Goal: Task Accomplishment & Management: Manage account settings

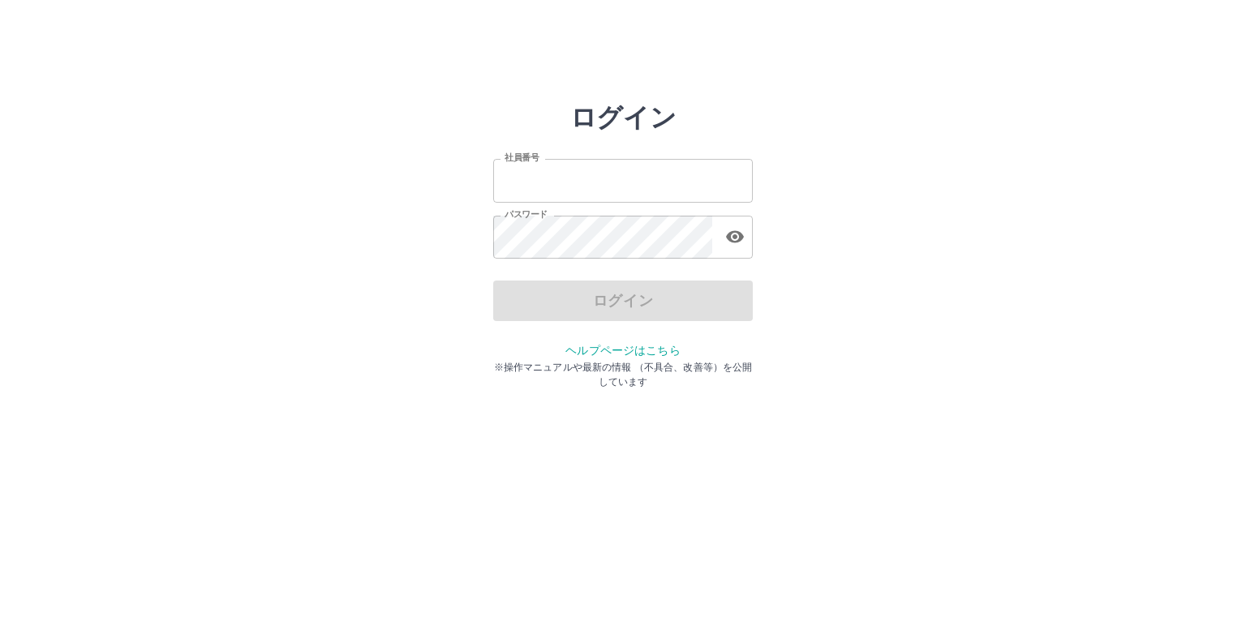
type input "*******"
click at [598, 315] on div "ログイン" at bounding box center [622, 301] width 259 height 41
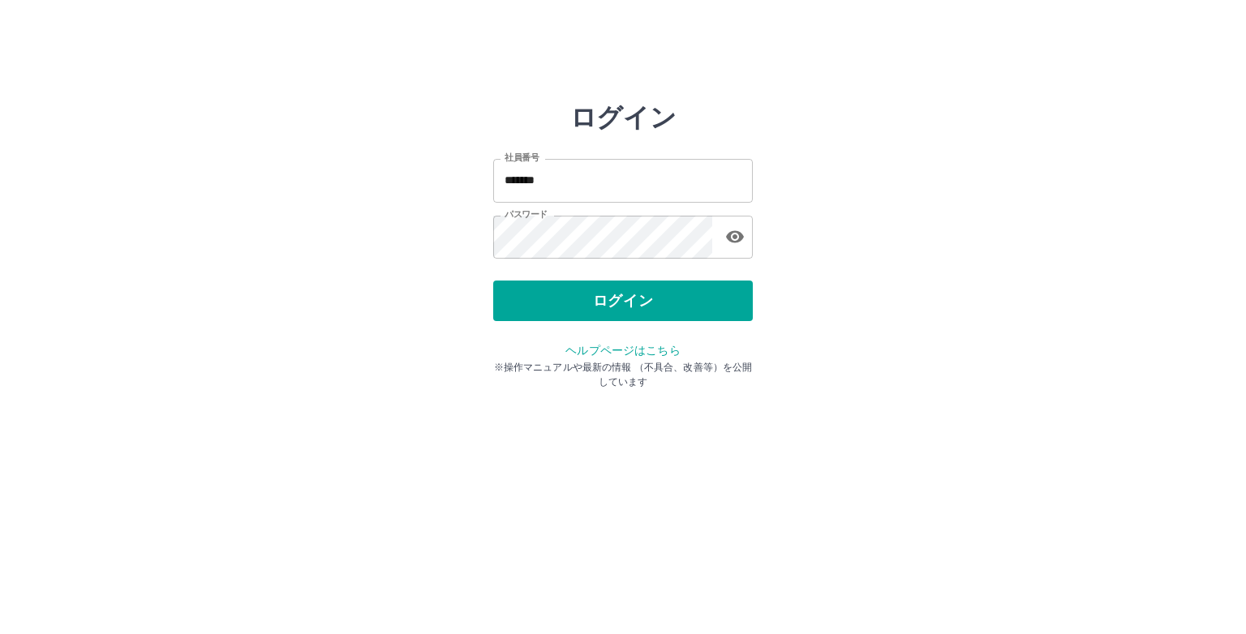
click at [598, 315] on button "ログイン" at bounding box center [622, 301] width 259 height 41
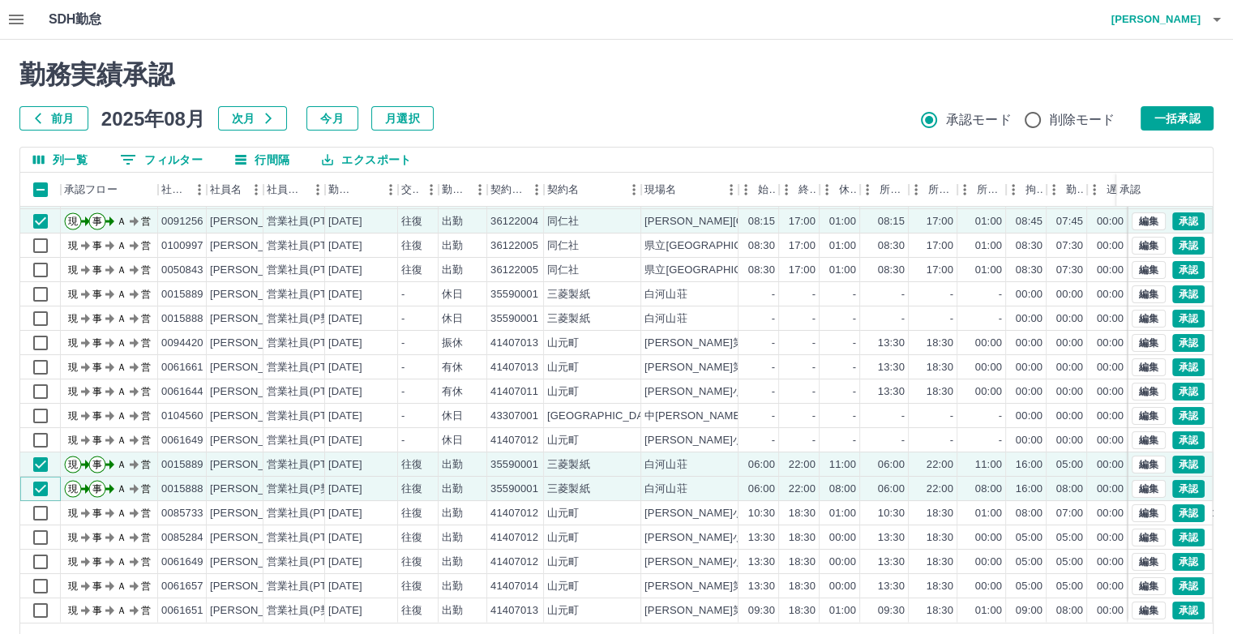
scroll to position [82, 0]
click at [1164, 111] on button "一括承認" at bounding box center [1177, 118] width 73 height 24
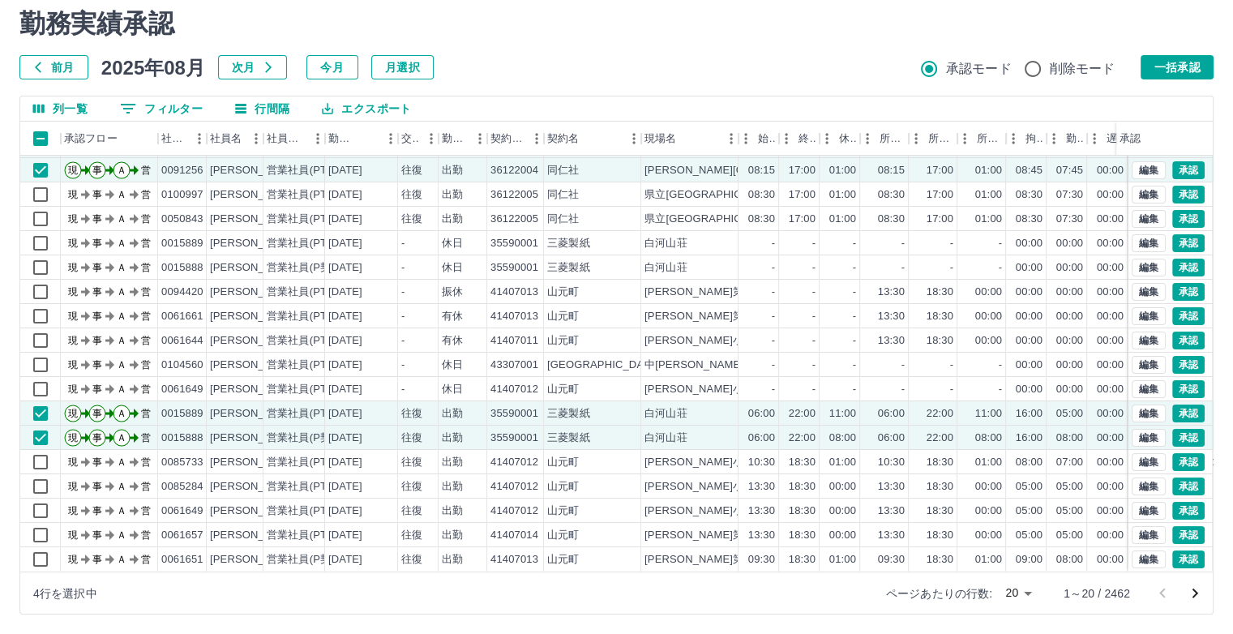
click at [1015, 593] on body "SDH勤怠 [PERSON_NAME]実績承認 前月 [DATE] 次月 今月 月選択 承認モード 削除モード 一括承認 列一覧 0 フィルター 行間隔 エク…" at bounding box center [616, 291] width 1233 height 685
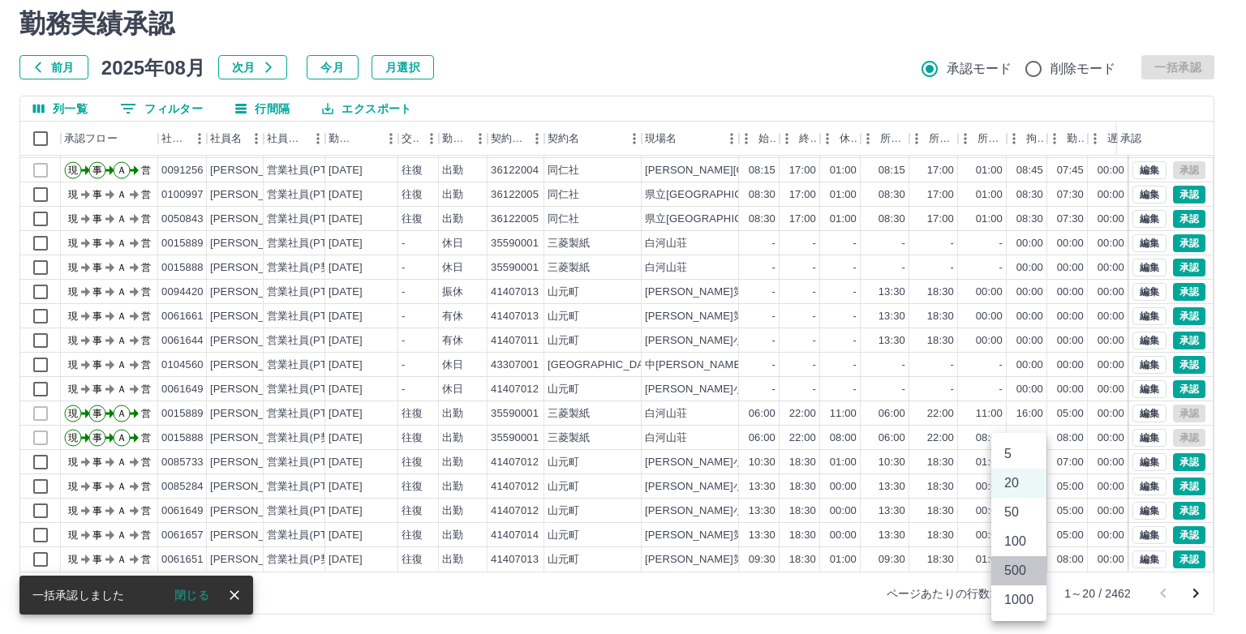
click at [1015, 575] on li "500" at bounding box center [1018, 570] width 55 height 29
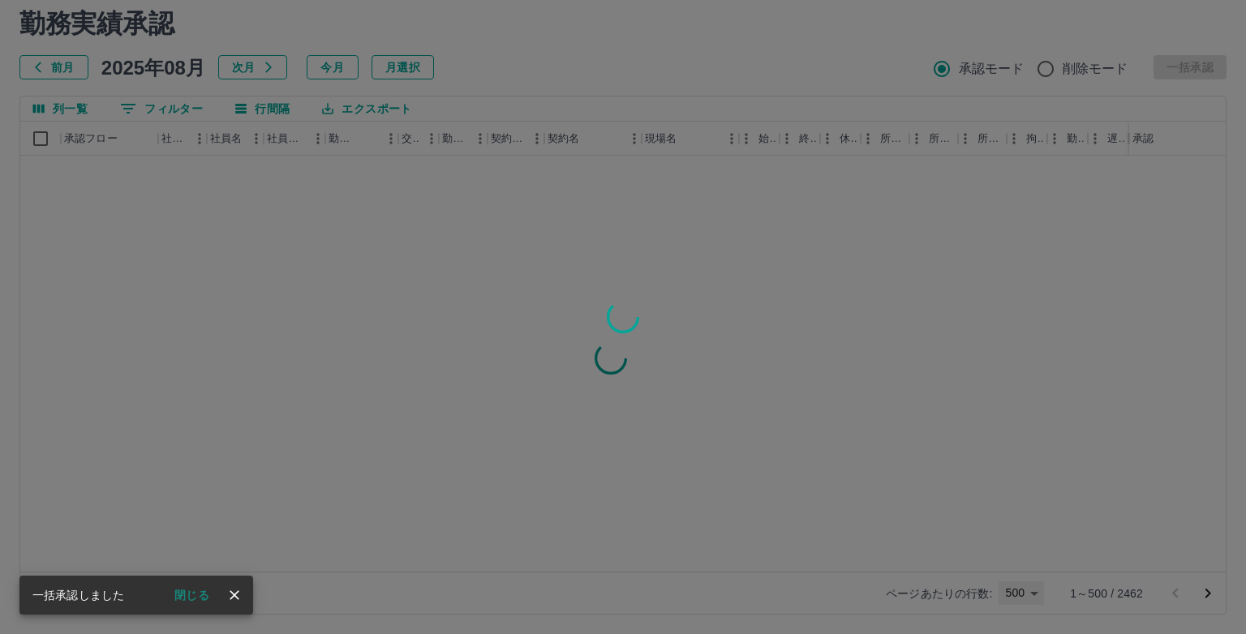
type input "***"
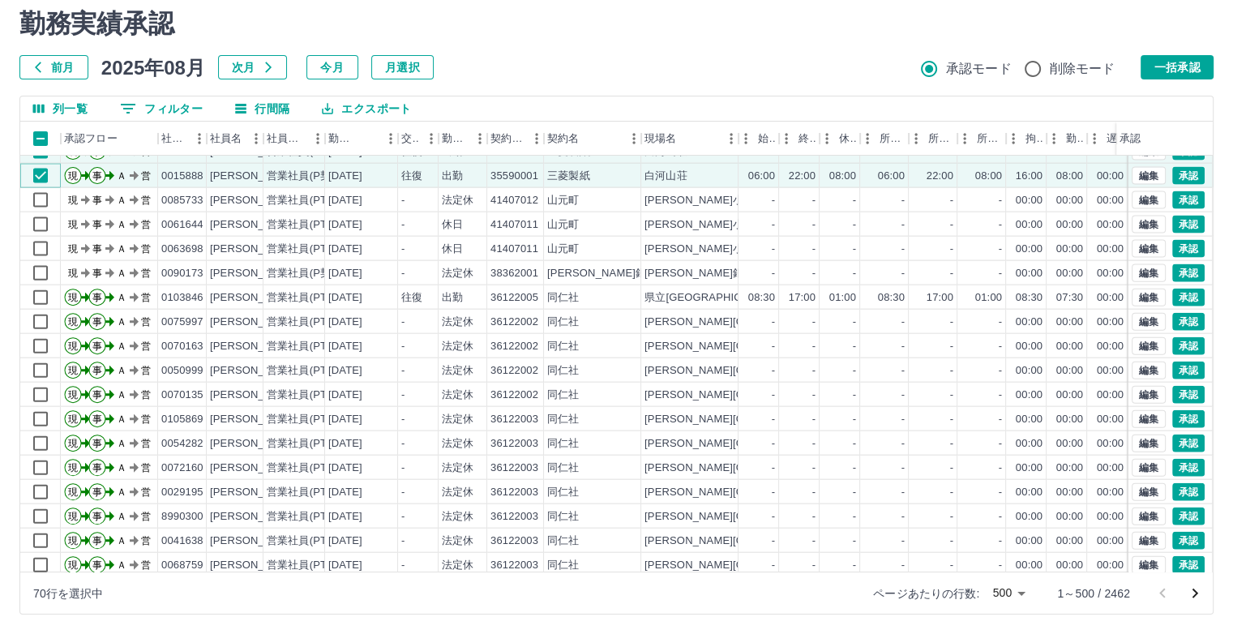
scroll to position [3762, 0]
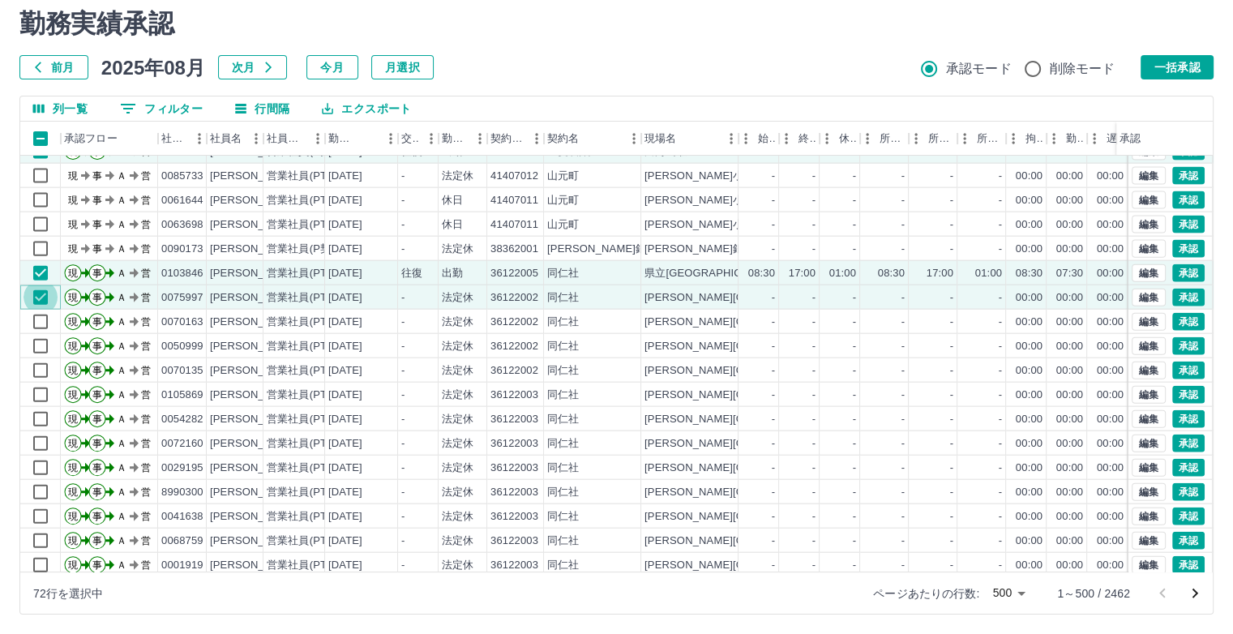
click at [39, 314] on div "現 事 Ａ 営 0084708 [PERSON_NAME] 営業社員(PT契約) [DATE] - 法定休 36122005 同仁社 県立医大付属病院 - -…" at bounding box center [685, 371] width 1331 height 560
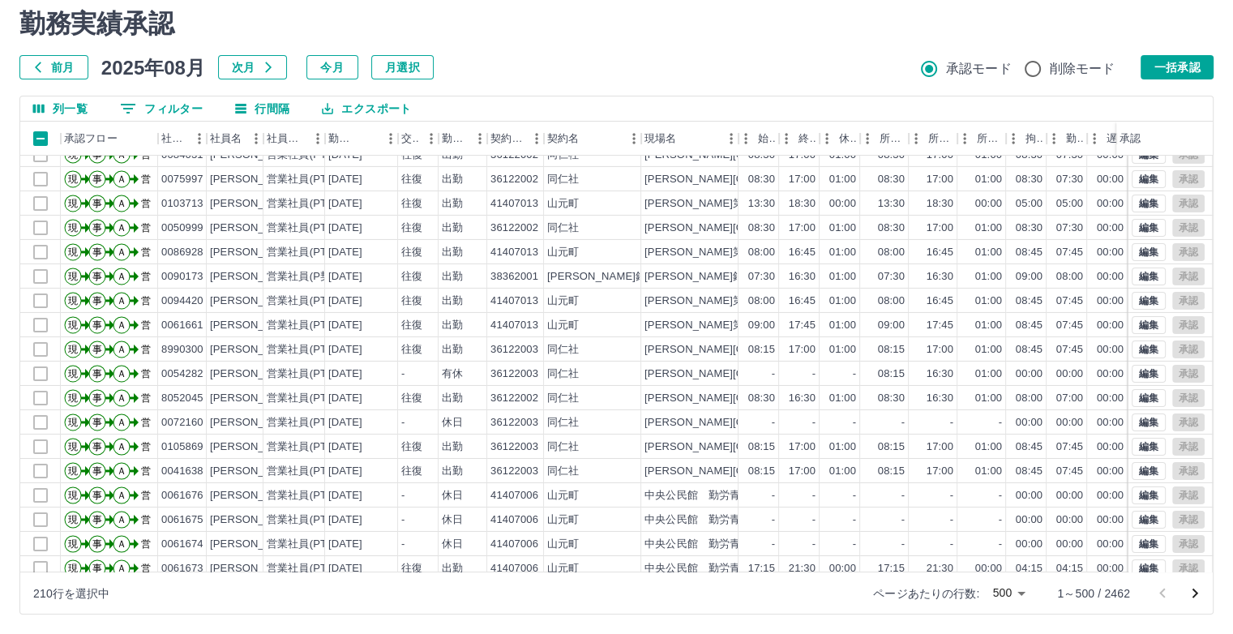
scroll to position [11758, 0]
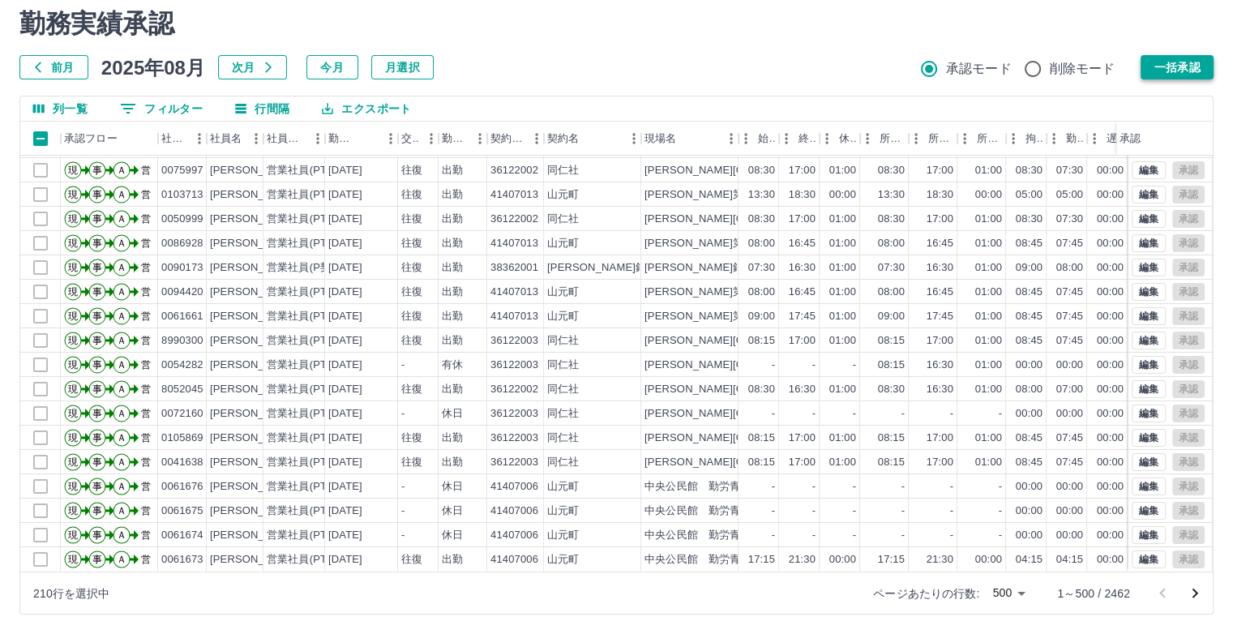
click at [1150, 75] on button "一括承認" at bounding box center [1177, 67] width 73 height 24
click at [1194, 593] on icon "次のページへ" at bounding box center [1194, 593] width 19 height 19
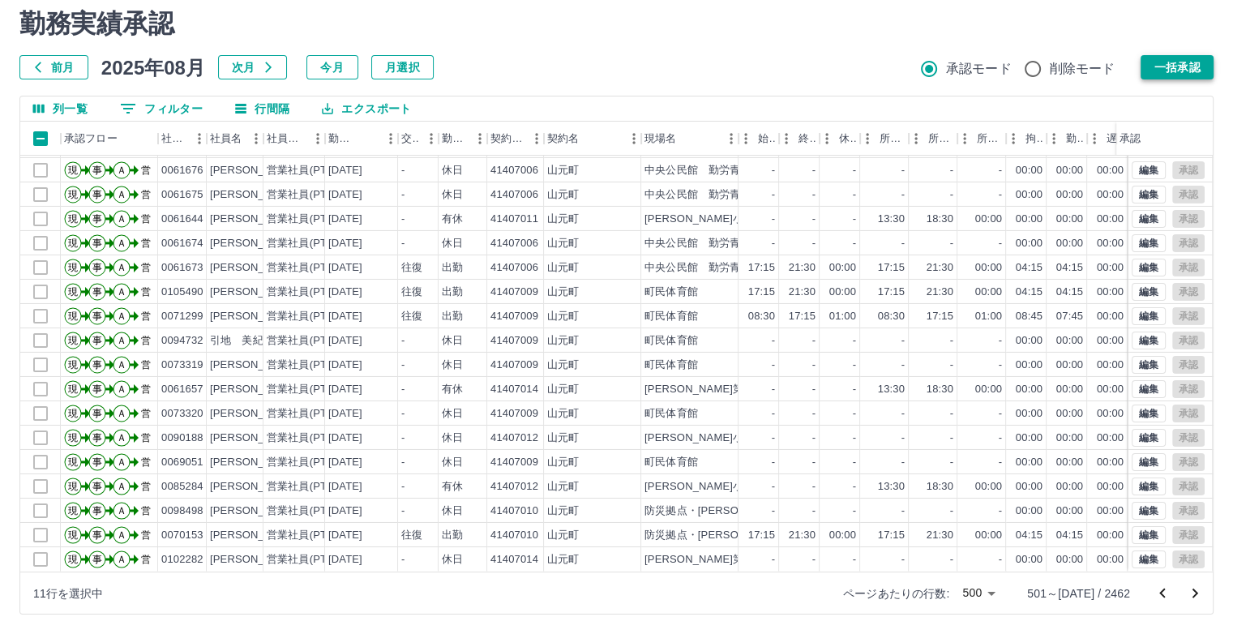
click at [1186, 62] on button "一括承認" at bounding box center [1177, 67] width 73 height 24
click at [1193, 594] on icon "次のページへ" at bounding box center [1194, 593] width 19 height 19
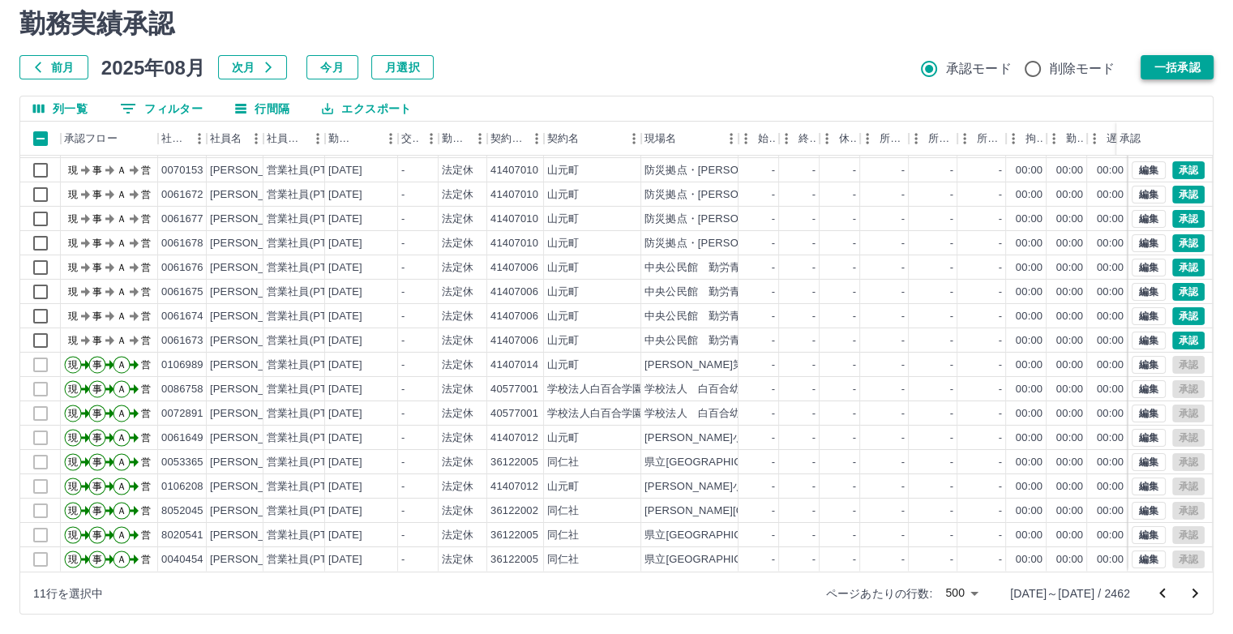
click at [1189, 55] on button "一括承認" at bounding box center [1177, 67] width 73 height 24
click at [1194, 594] on icon "次のページへ" at bounding box center [1194, 593] width 19 height 19
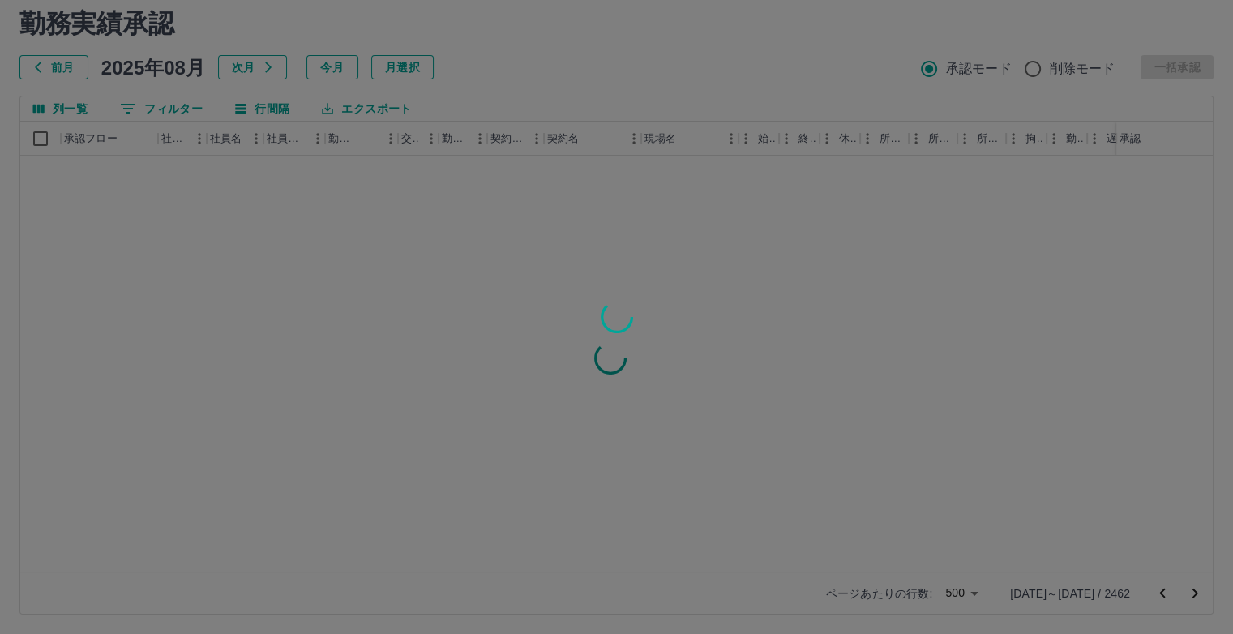
scroll to position [0, 0]
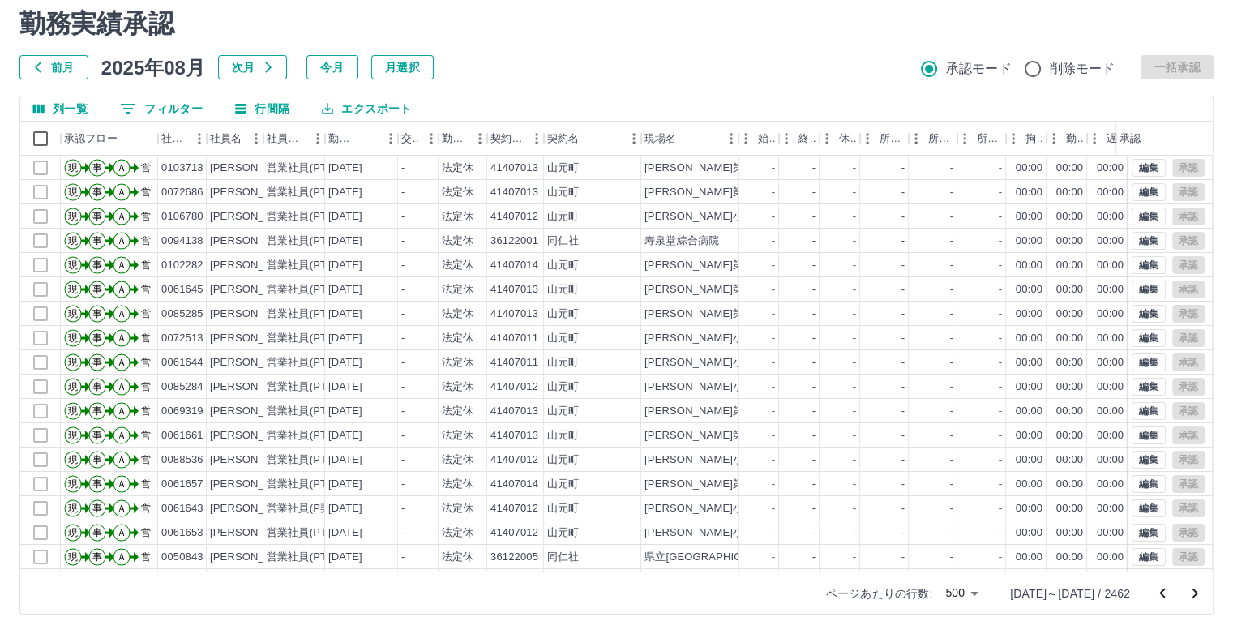
drag, startPoint x: 1194, startPoint y: 594, endPoint x: 1245, endPoint y: 570, distance: 56.2
click at [1233, 570] on html "SDH勤怠 [PERSON_NAME]実績承認 前月 [DATE] 次月 今月 月選択 承認モード 削除モード 一括承認 列一覧 0 フィルター 行間隔 エク…" at bounding box center [616, 291] width 1233 height 685
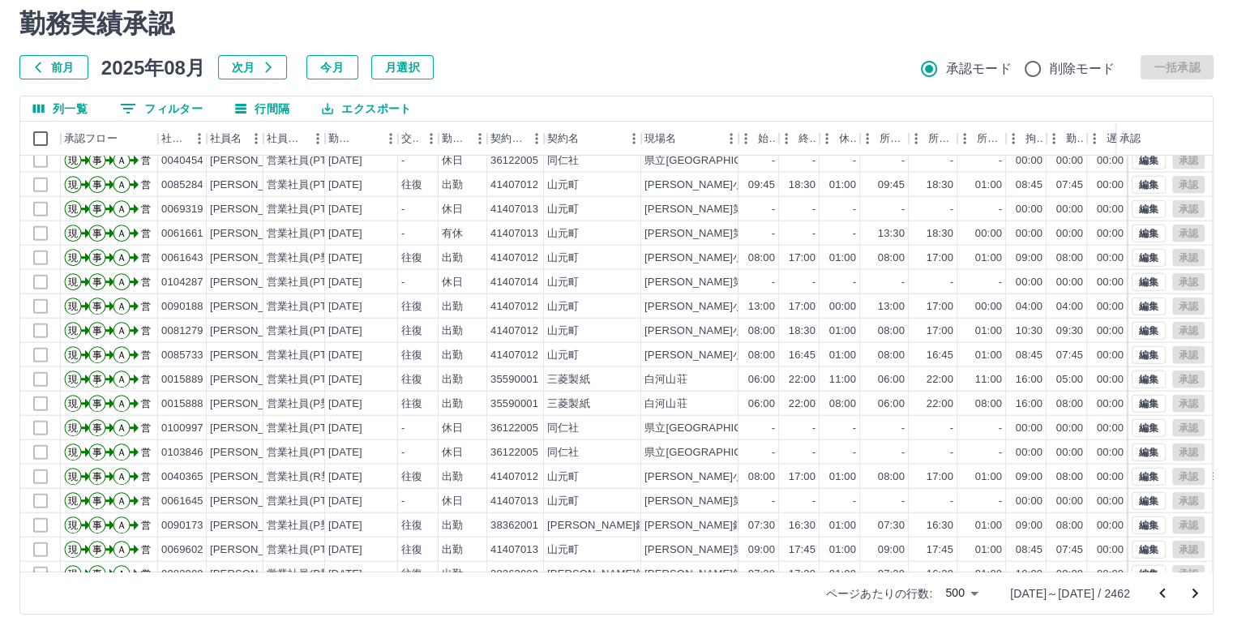
scroll to position [3941, 0]
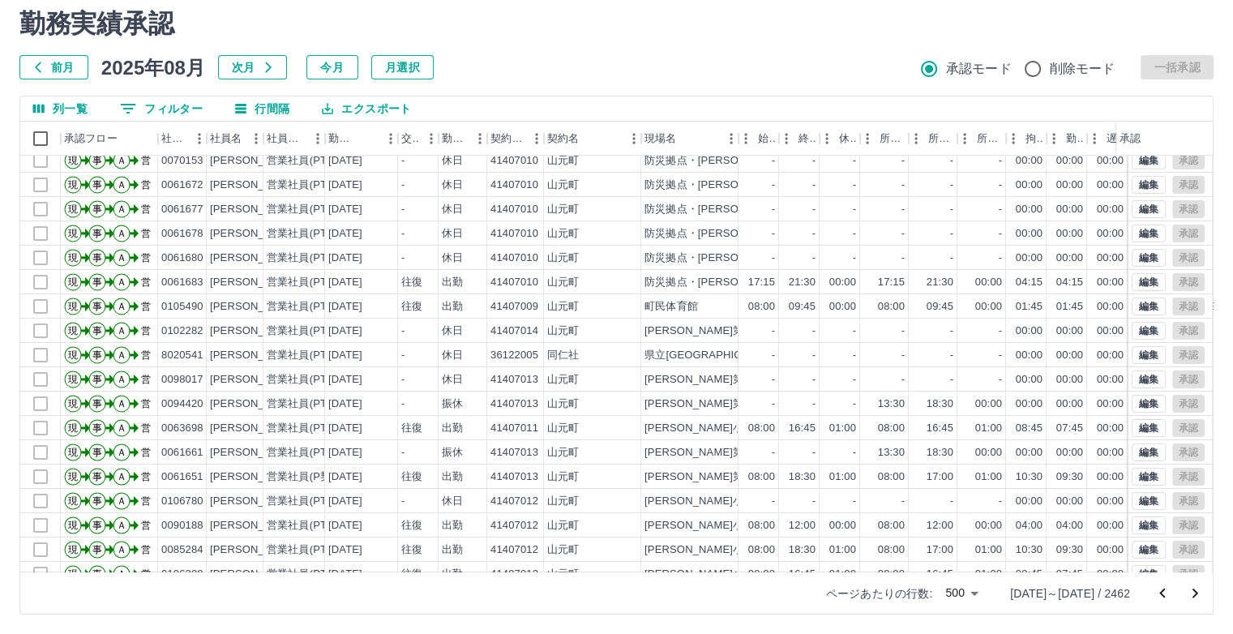
scroll to position [11758, 0]
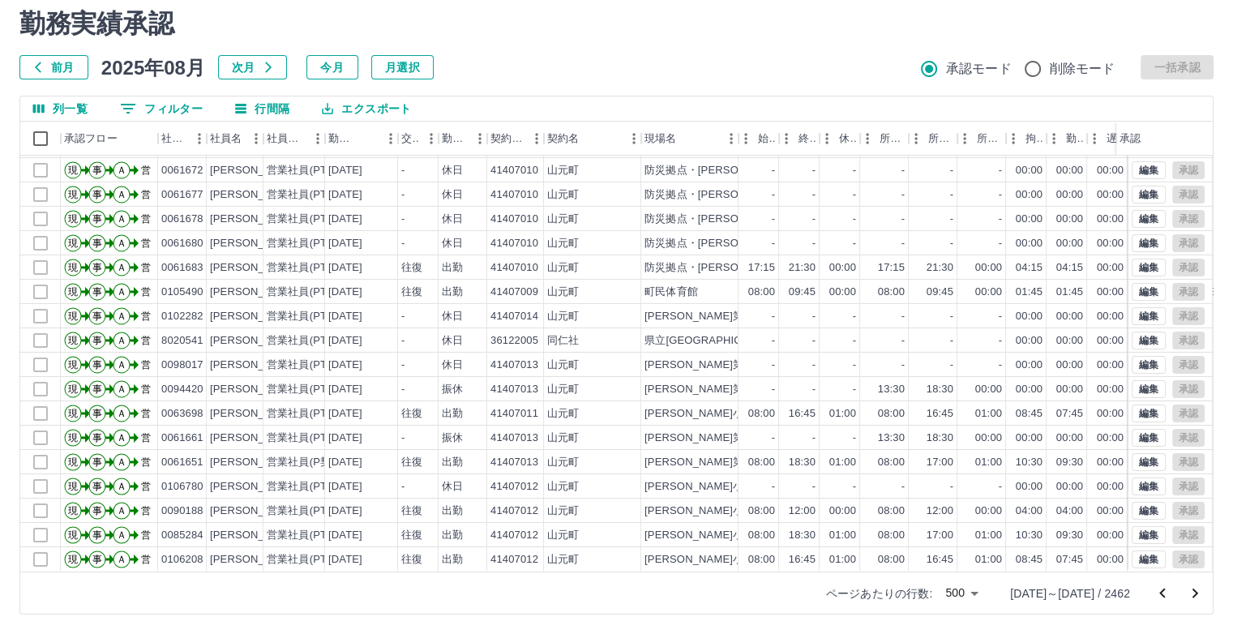
click at [1201, 589] on icon "次のページへ" at bounding box center [1194, 593] width 19 height 19
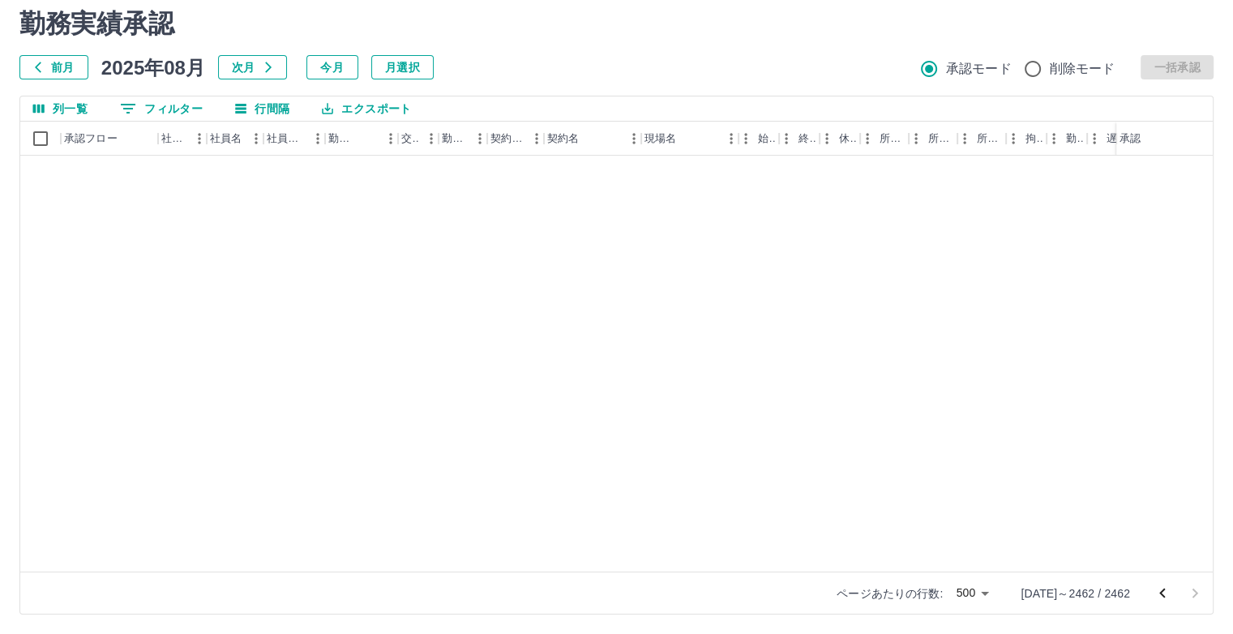
scroll to position [4911, 0]
